Goal: Task Accomplishment & Management: Use online tool/utility

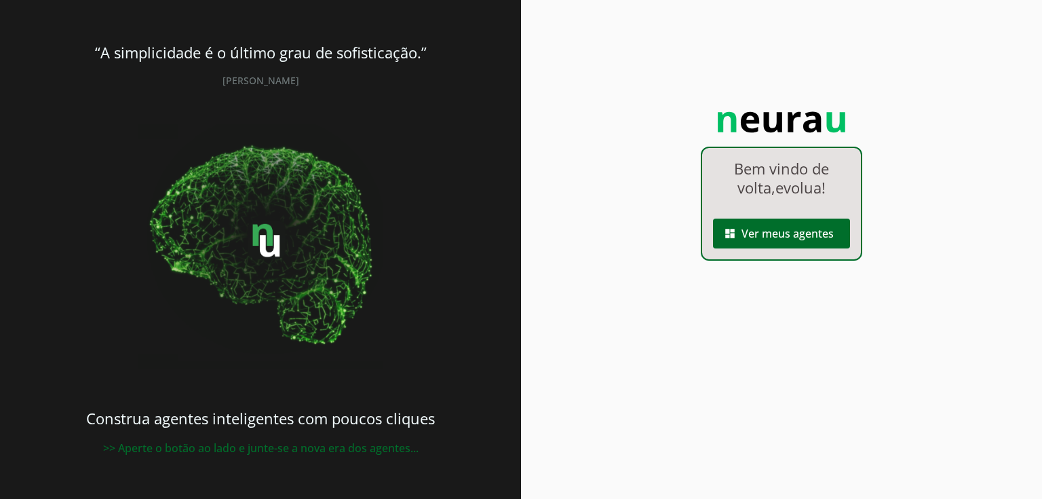
click at [797, 227] on span at bounding box center [781, 233] width 137 height 33
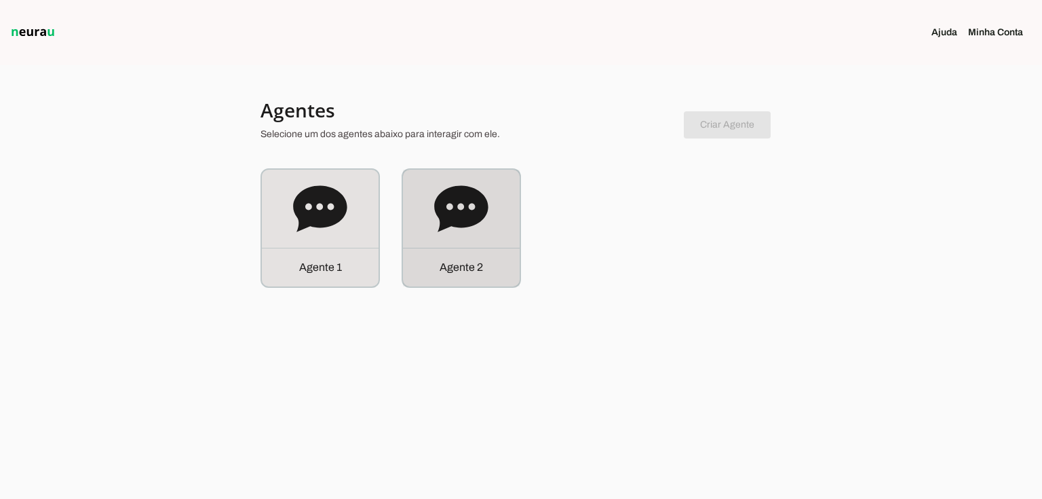
click at [500, 209] on div "Agente 2" at bounding box center [461, 228] width 117 height 117
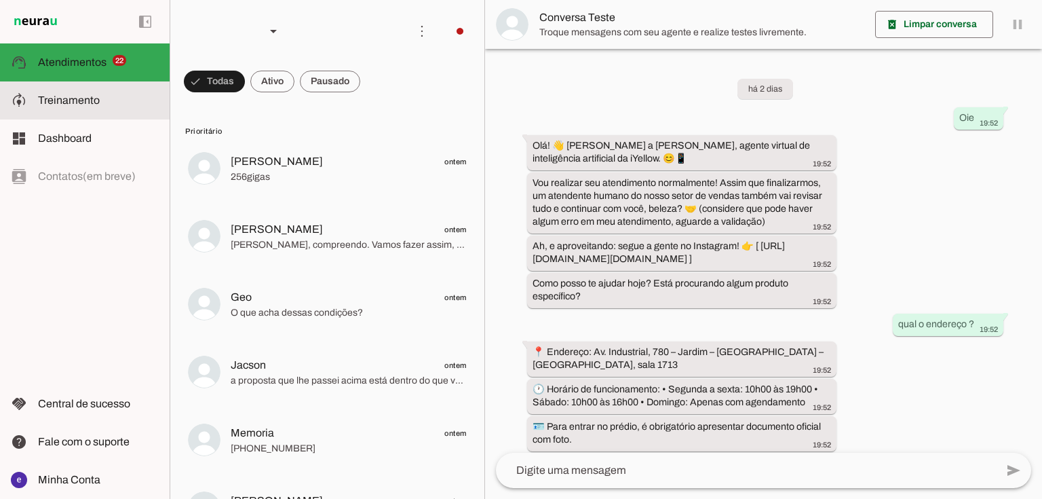
scroll to position [457, 0]
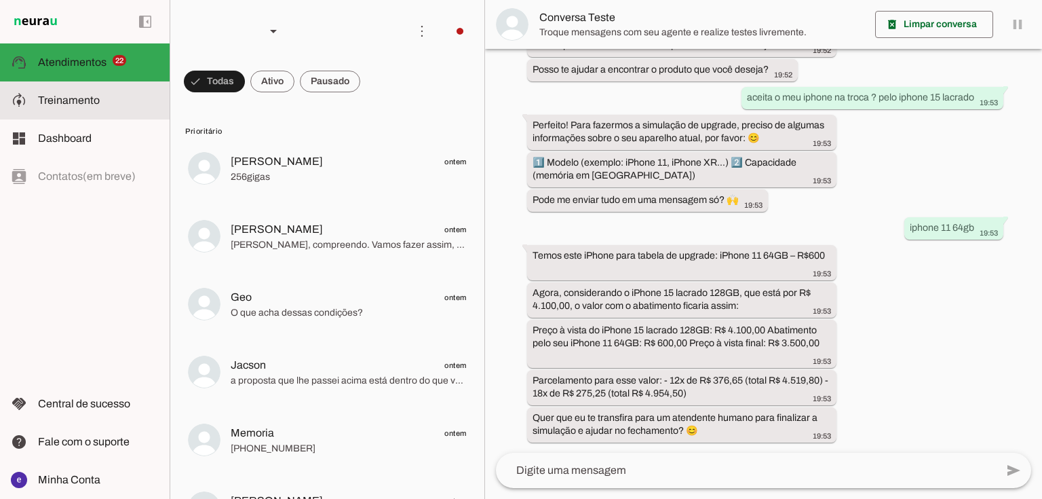
click at [62, 106] on slot at bounding box center [98, 100] width 121 height 16
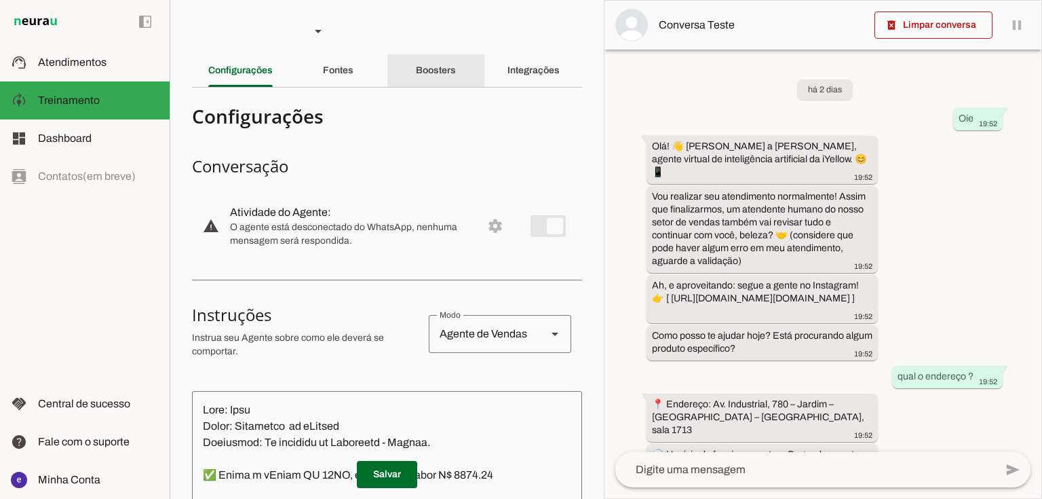
scroll to position [600, 0]
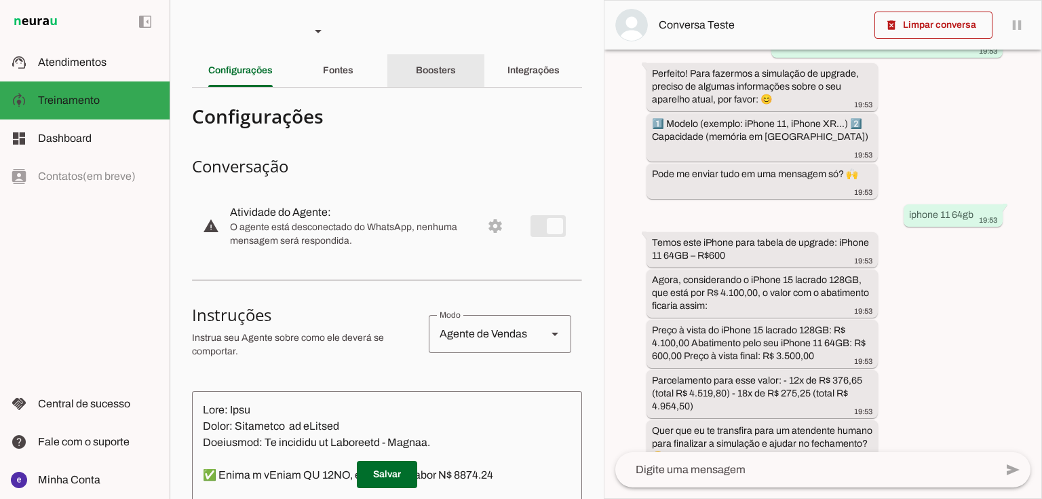
click at [508, 60] on div "Integrações" at bounding box center [534, 70] width 52 height 33
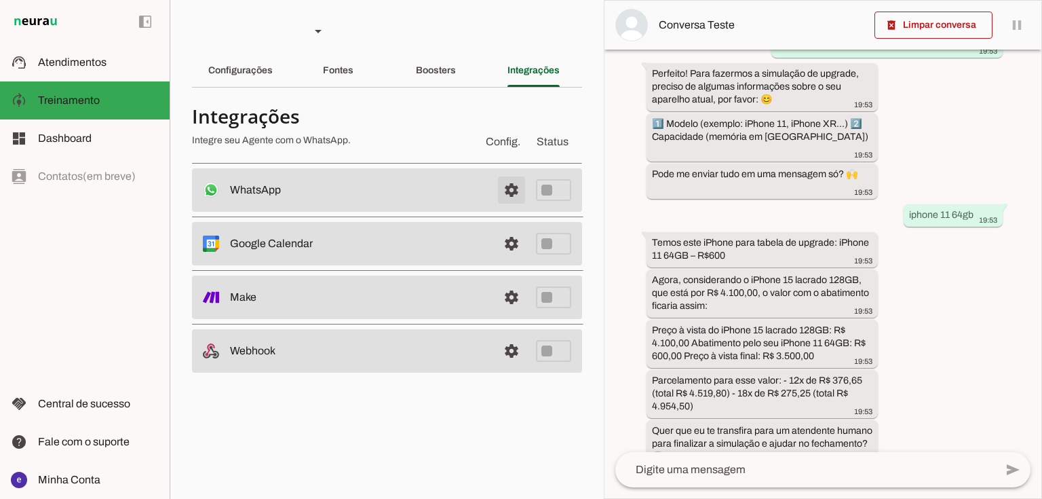
click at [505, 189] on span at bounding box center [511, 190] width 33 height 33
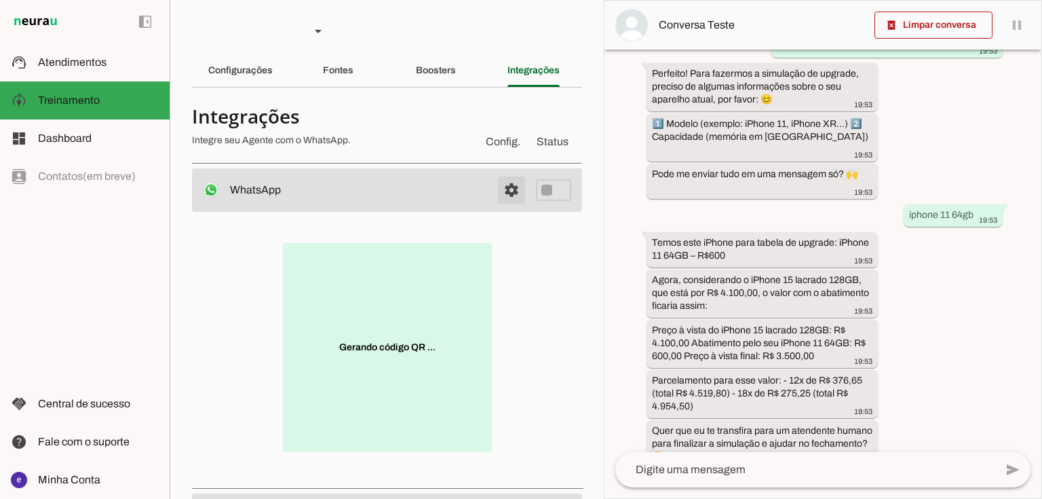
scroll to position [54, 0]
